Goal: Task Accomplishment & Management: Manage account settings

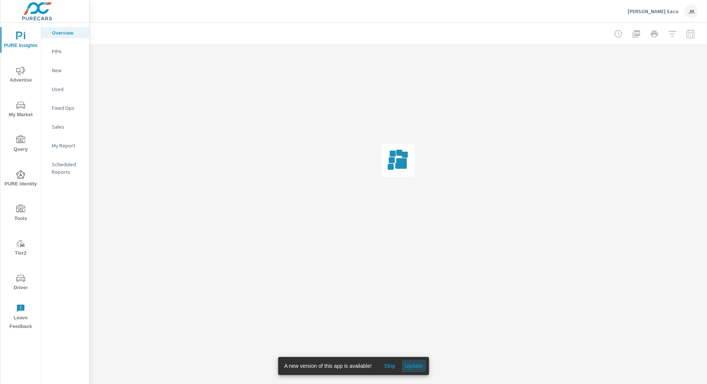
click at [415, 365] on span "Update" at bounding box center [414, 365] width 18 height 7
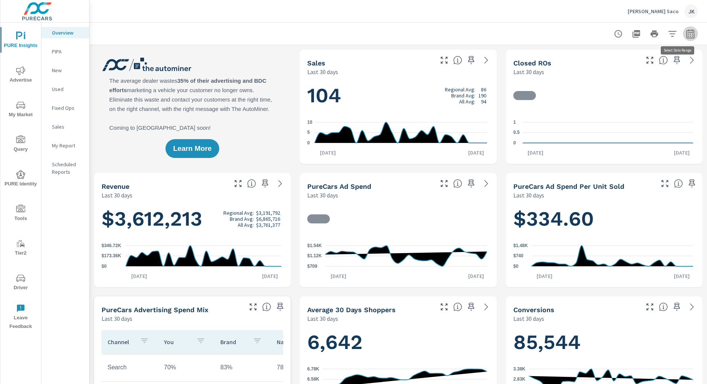
click at [686, 33] on icon "button" at bounding box center [690, 33] width 9 height 9
select select "Last 30 days"
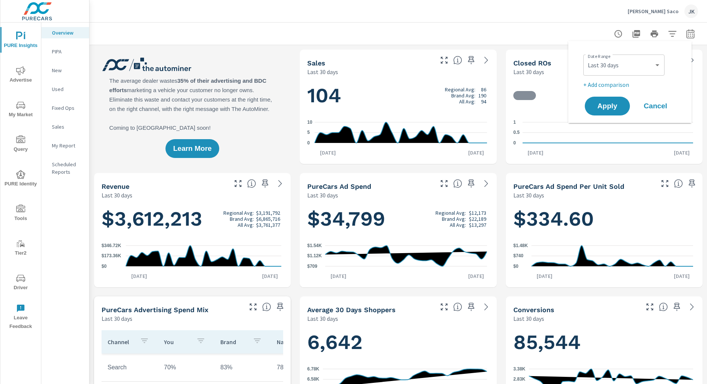
click at [604, 82] on p "+ Add comparison" at bounding box center [631, 84] width 96 height 9
select select "Previous period"
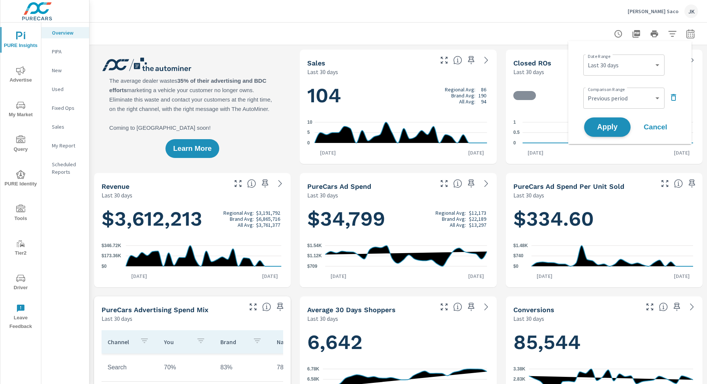
click at [606, 132] on button "Apply" at bounding box center [607, 127] width 47 height 20
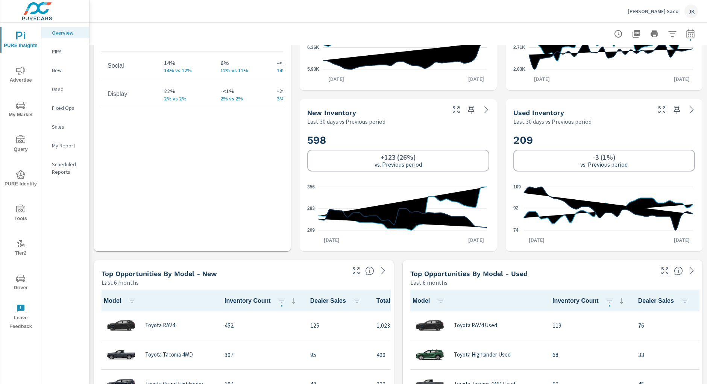
scroll to position [426, 0]
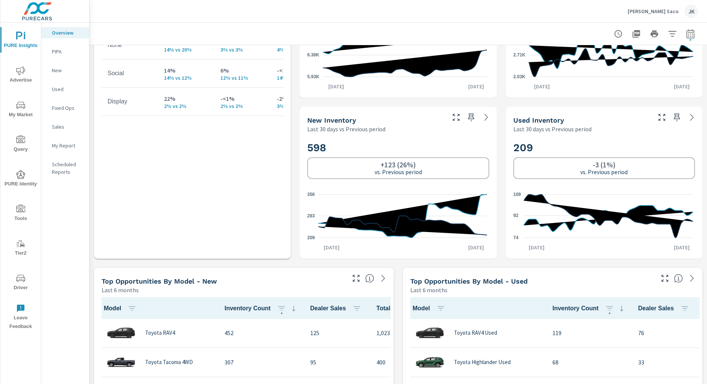
click at [686, 8] on div "JK" at bounding box center [691, 12] width 14 height 14
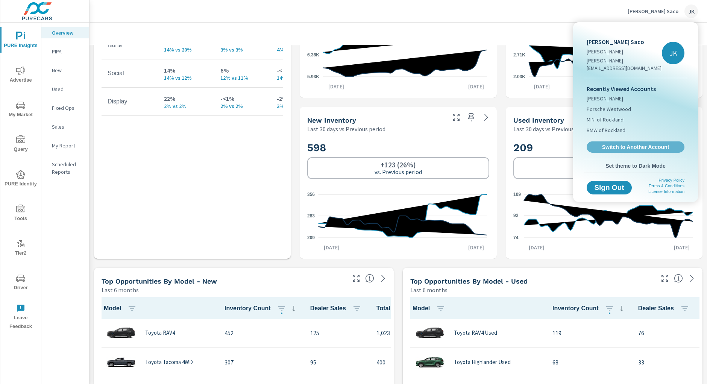
click at [617, 144] on span "Switch to Another Account" at bounding box center [635, 147] width 89 height 7
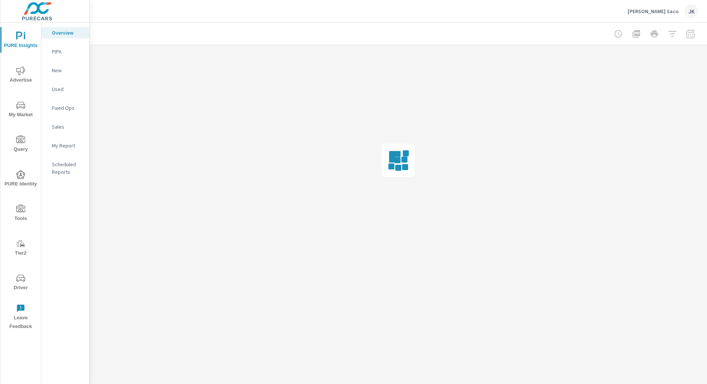
click at [18, 284] on span "Driver" at bounding box center [21, 283] width 36 height 18
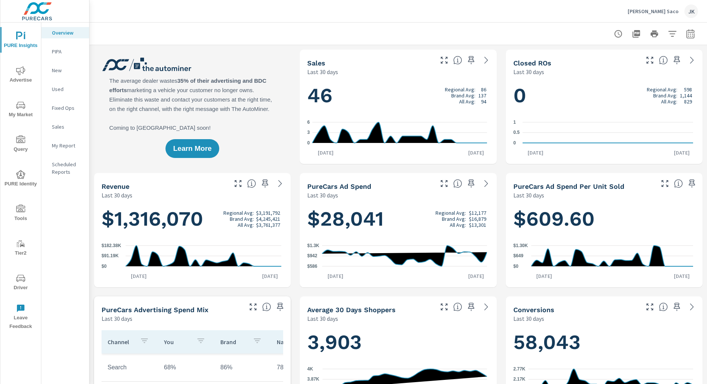
scroll to position [0, 0]
